Goal: Information Seeking & Learning: Learn about a topic

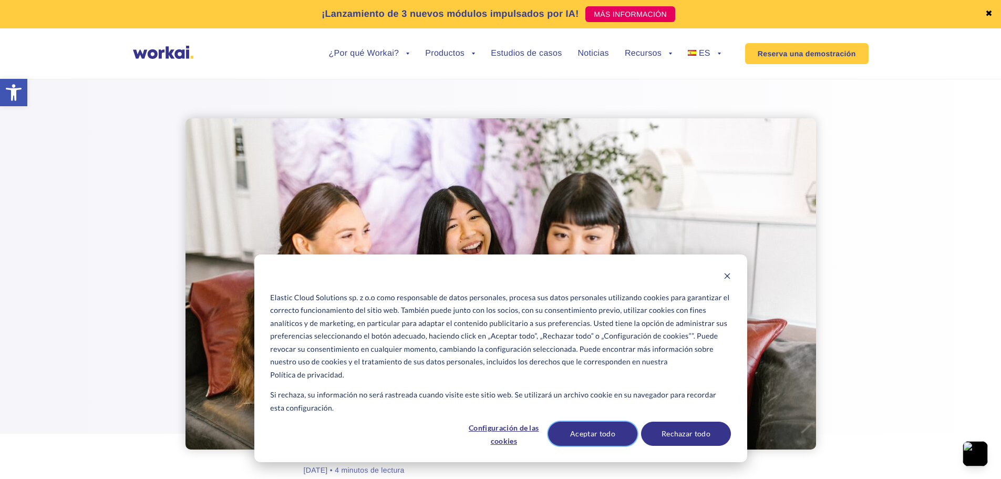
click at [562, 429] on button "Aceptar todo" at bounding box center [592, 433] width 89 height 24
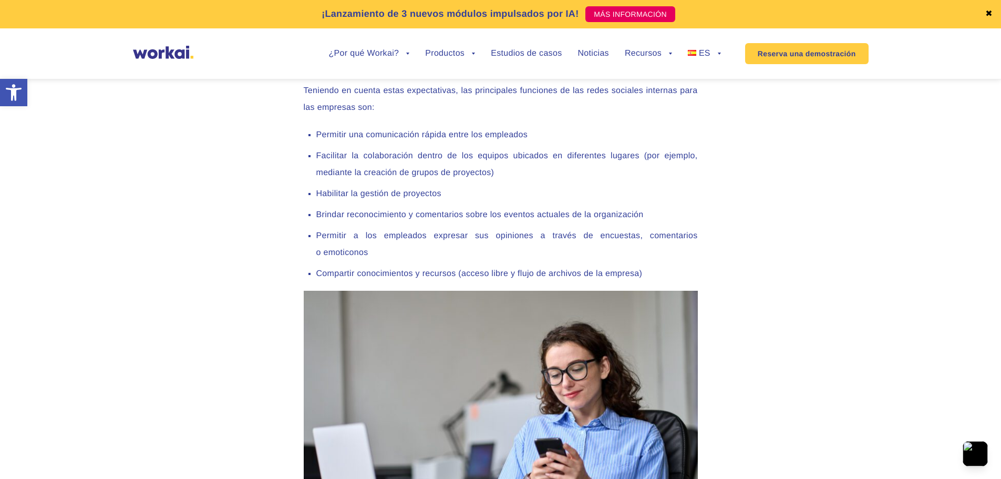
scroll to position [879, 0]
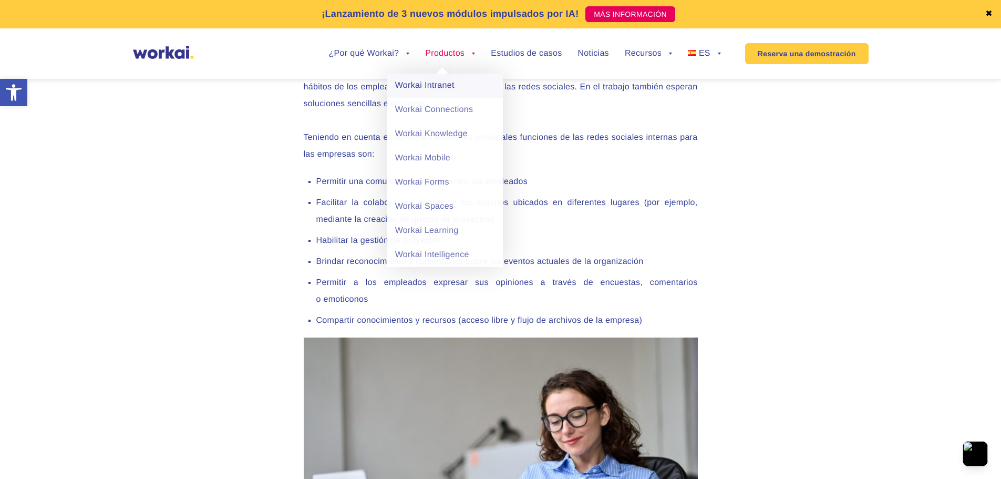
click at [439, 90] on link "Workai Intranet" at bounding box center [445, 86] width 116 height 24
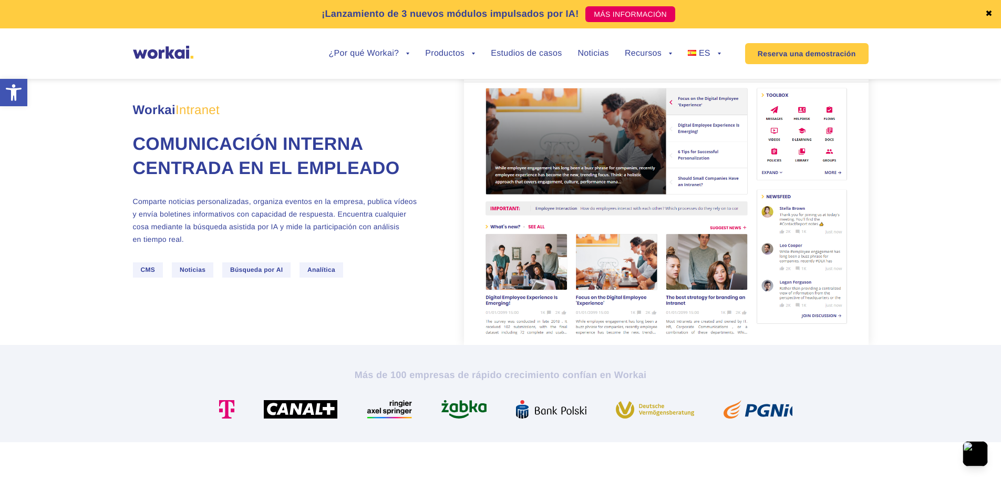
scroll to position [53, 0]
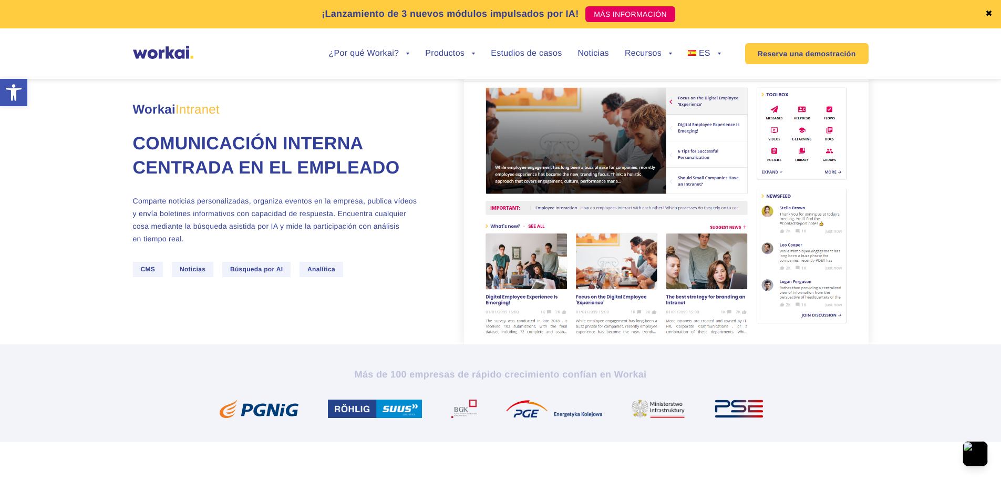
click at [249, 245] on p "Comparte noticias personalizadas, organiza eventos en la empresa, publica vídeo…" at bounding box center [277, 219] width 289 height 50
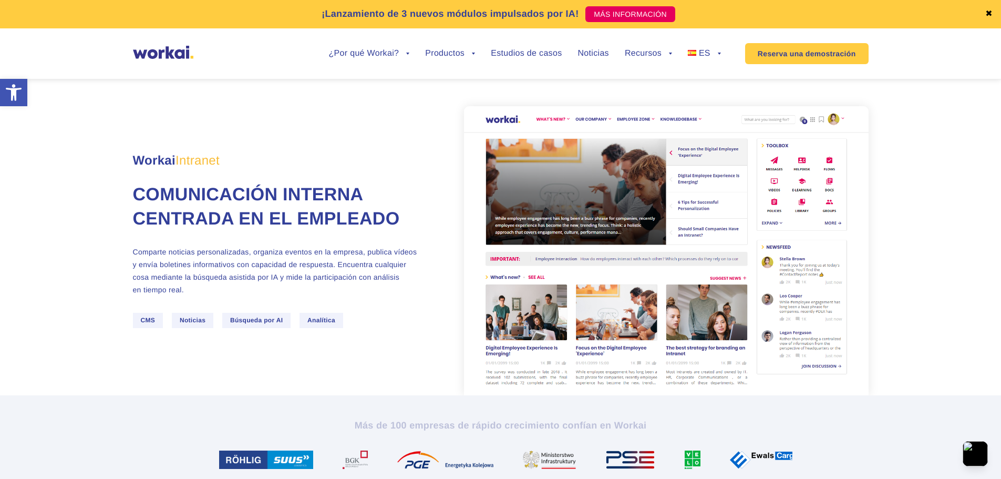
scroll to position [0, 0]
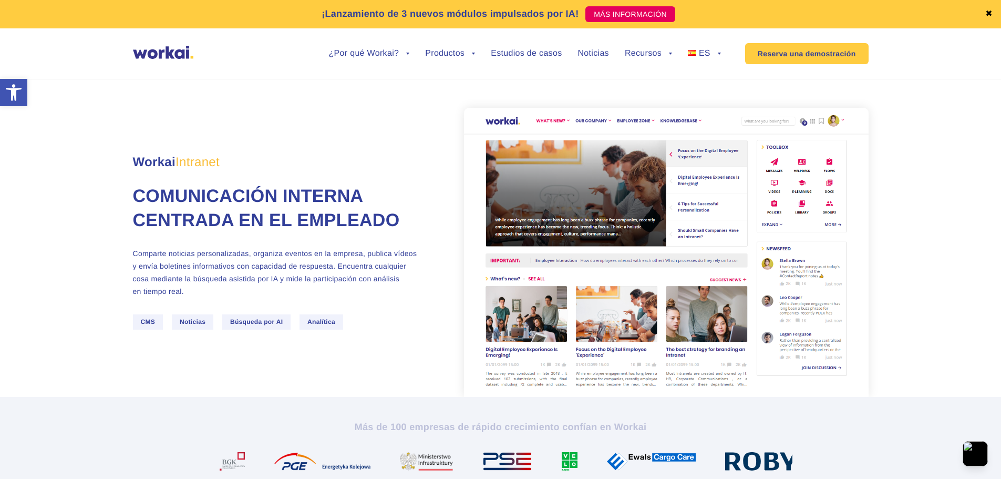
click at [582, 184] on img at bounding box center [666, 252] width 405 height 289
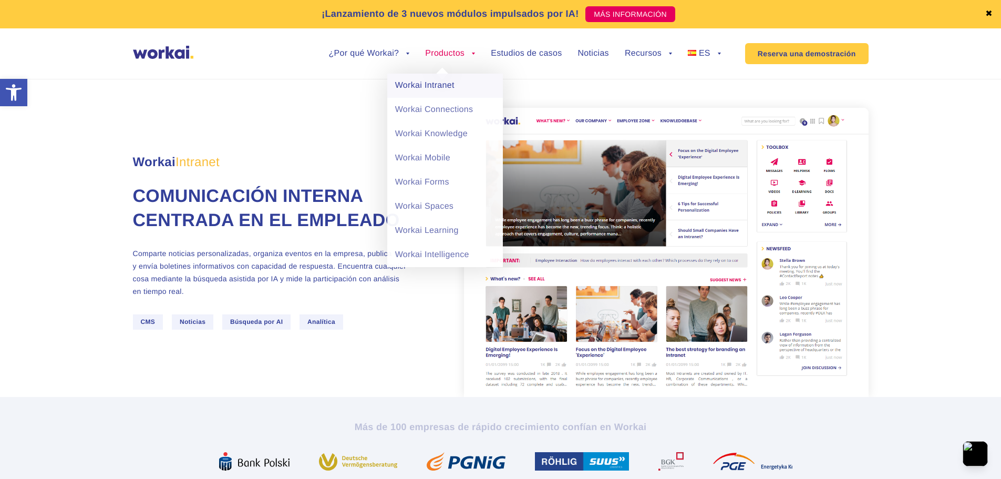
click at [443, 86] on link "Workai Intranet" at bounding box center [445, 86] width 116 height 24
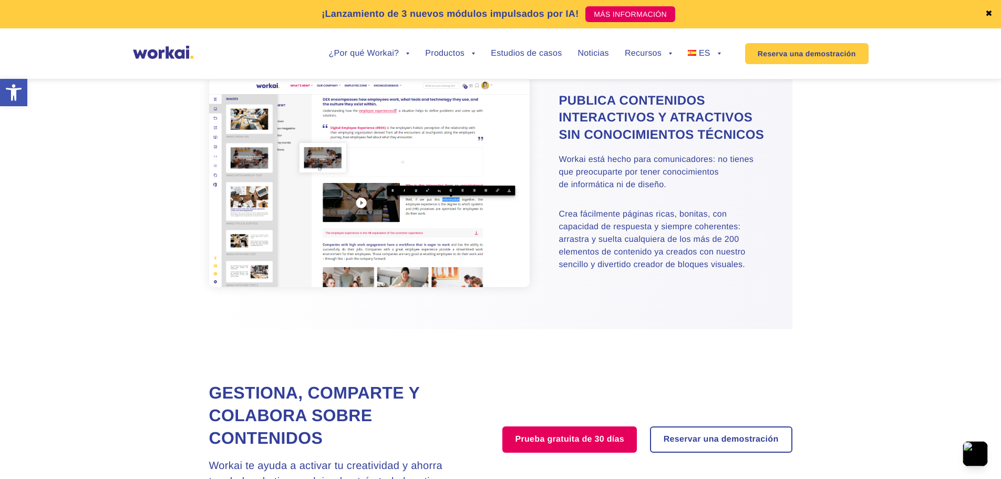
scroll to position [631, 0]
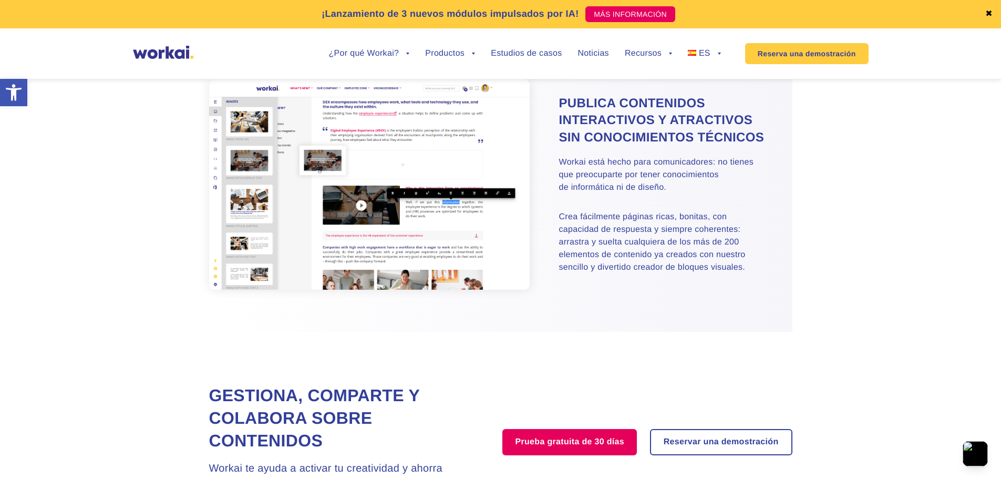
click at [396, 246] on img at bounding box center [369, 184] width 321 height 210
click at [361, 229] on img at bounding box center [369, 184] width 321 height 210
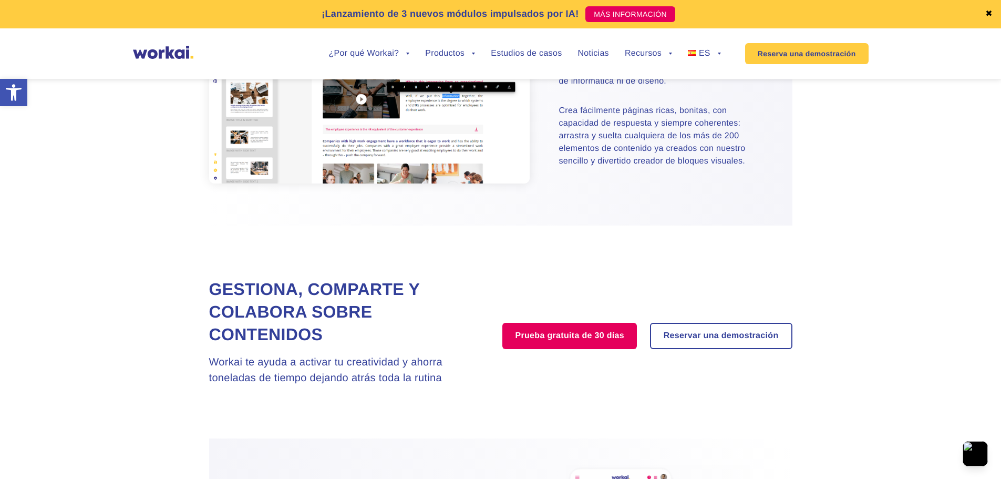
scroll to position [683, 0]
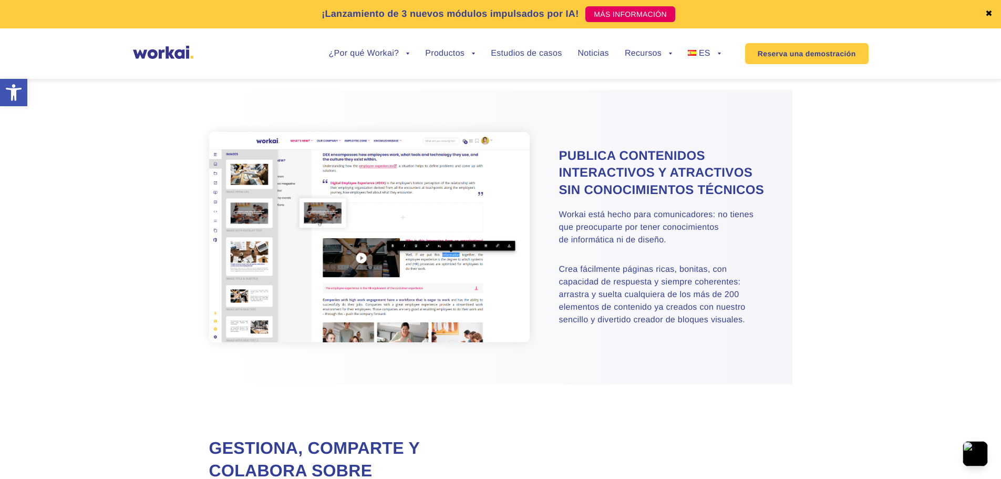
click at [380, 285] on img at bounding box center [369, 237] width 321 height 210
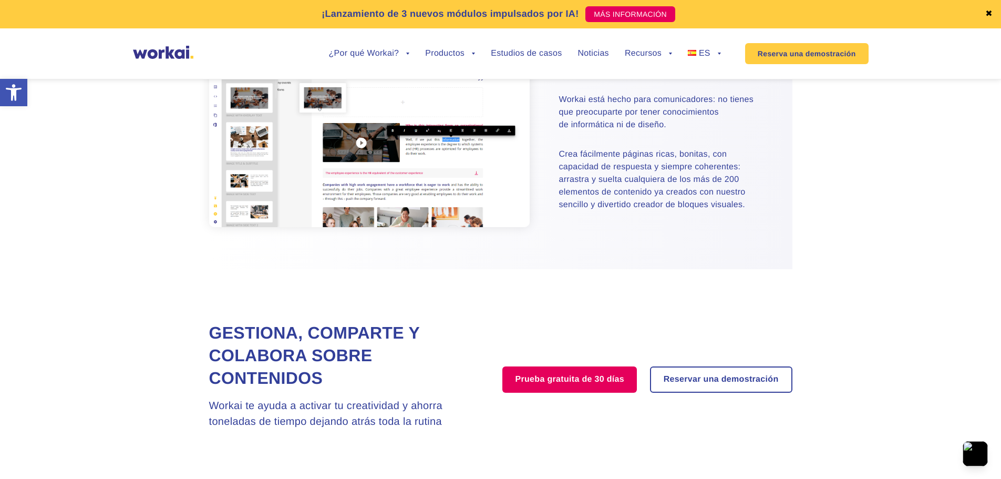
scroll to position [578, 0]
